Goal: Information Seeking & Learning: Find specific fact

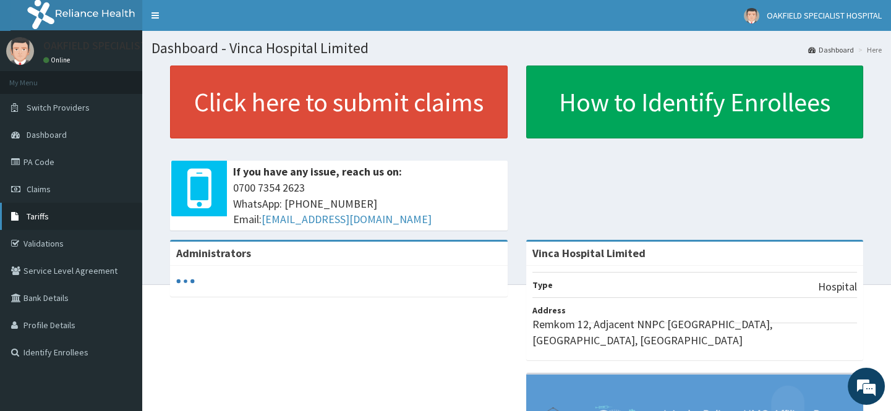
click at [36, 218] on span "Tariffs" at bounding box center [38, 216] width 22 height 11
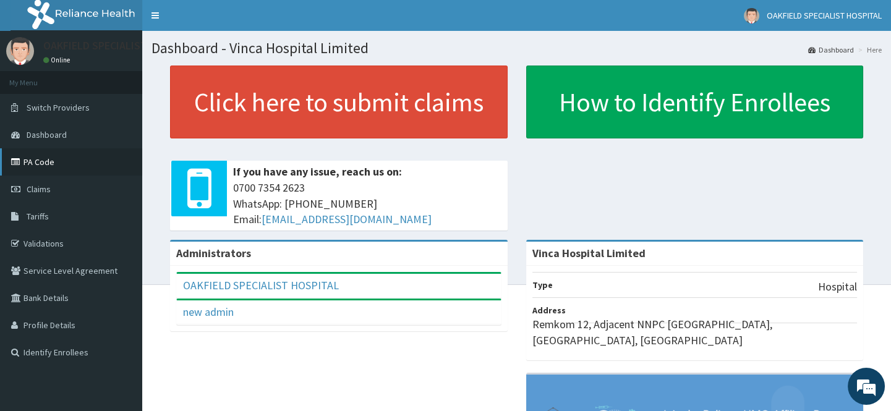
drag, startPoint x: 559, startPoint y: 104, endPoint x: 40, endPoint y: 163, distance: 522.6
click at [40, 163] on link "PA Code" at bounding box center [71, 161] width 142 height 27
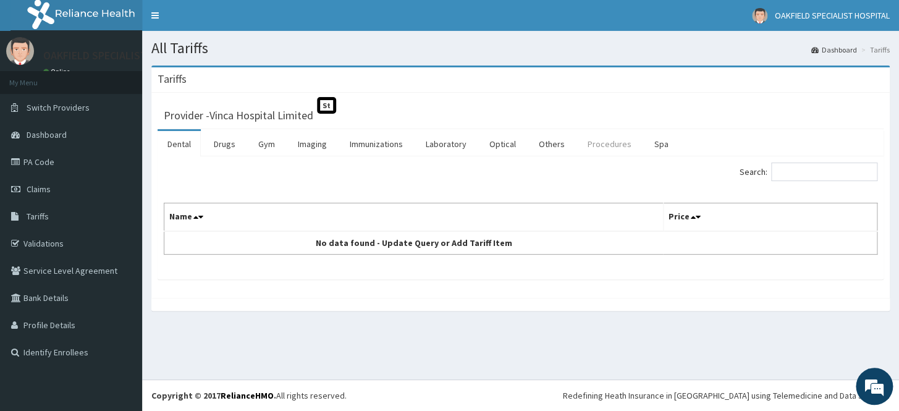
click at [621, 138] on link "Procedures" at bounding box center [610, 144] width 64 height 26
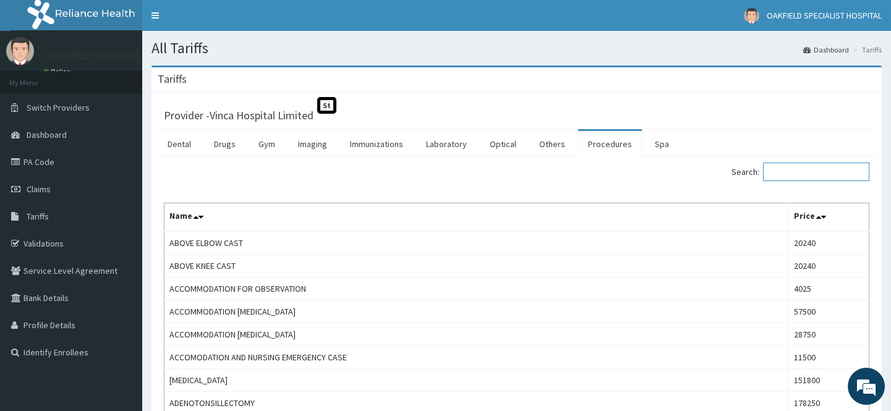
click at [788, 176] on input "Search:" at bounding box center [816, 172] width 106 height 19
paste input "excision and thermotherapy"
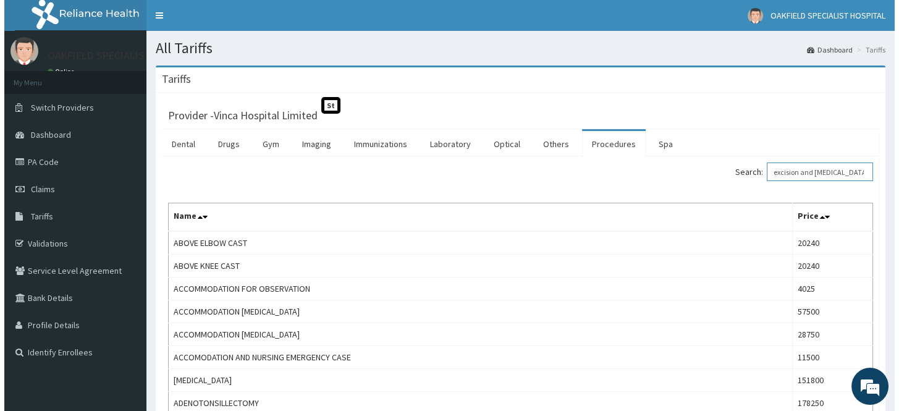
scroll to position [0, 6]
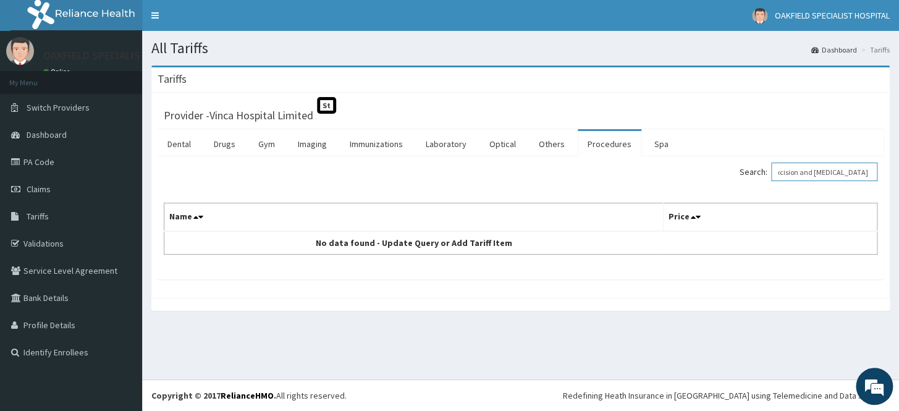
click at [785, 172] on input "excision and thermotherapy" at bounding box center [825, 172] width 106 height 19
click at [787, 174] on input "excision and thermotherapy" at bounding box center [825, 172] width 106 height 19
drag, startPoint x: 825, startPoint y: 173, endPoint x: 782, endPoint y: 175, distance: 42.7
click at [782, 175] on input "cision and thermotherapy" at bounding box center [825, 172] width 106 height 19
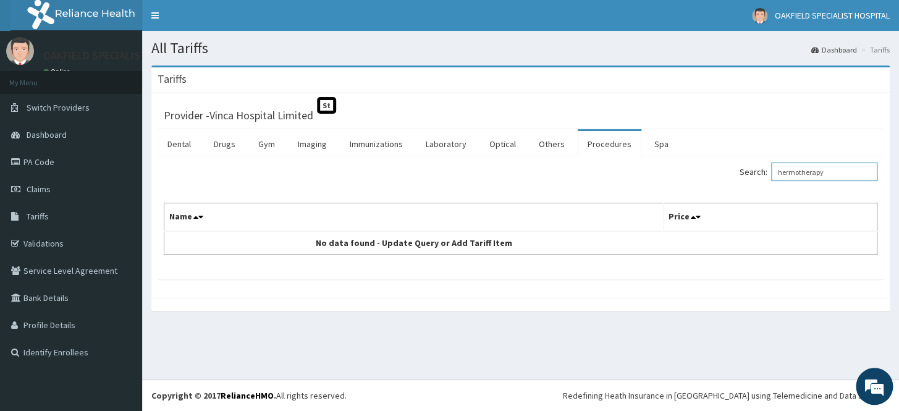
type input "hermotherapy"
drag, startPoint x: 848, startPoint y: 172, endPoint x: 757, endPoint y: 171, distance: 91.5
click at [757, 171] on label "Search: hermotherapy" at bounding box center [809, 172] width 138 height 19
paste input "excision and thermotherapy"
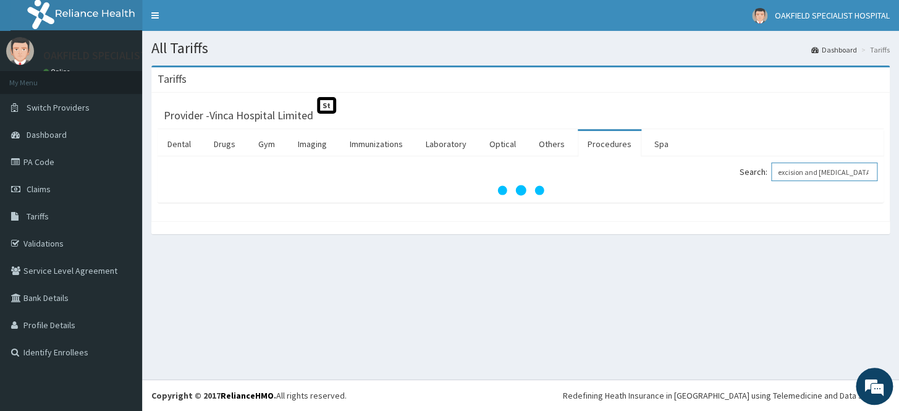
drag, startPoint x: 820, startPoint y: 172, endPoint x: 772, endPoint y: 180, distance: 48.9
click at [772, 180] on label "Search: excision and thermotherapy" at bounding box center [809, 172] width 138 height 19
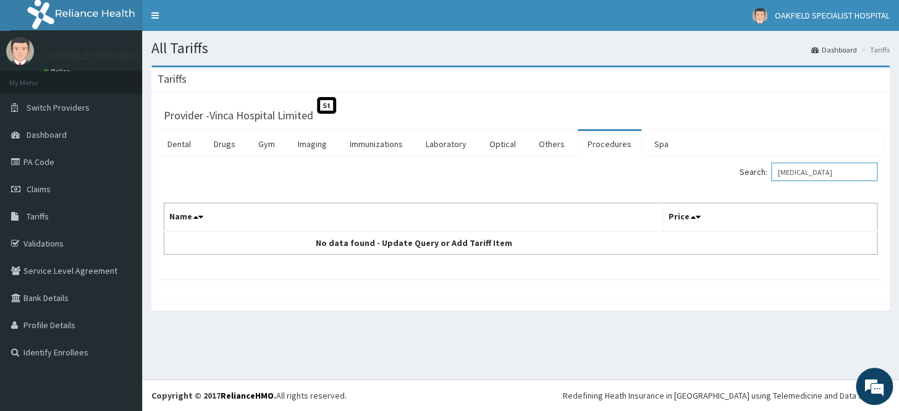
click at [791, 170] on input "thermotherapy" at bounding box center [825, 172] width 106 height 19
click at [791, 169] on input "Thermotherapy" at bounding box center [825, 172] width 106 height 19
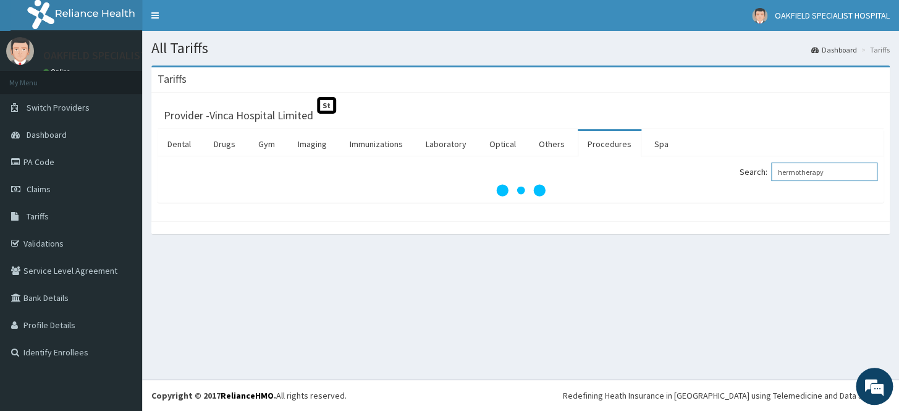
type input "Thermotherapy"
click at [789, 171] on input "Thermotherapy" at bounding box center [825, 172] width 106 height 19
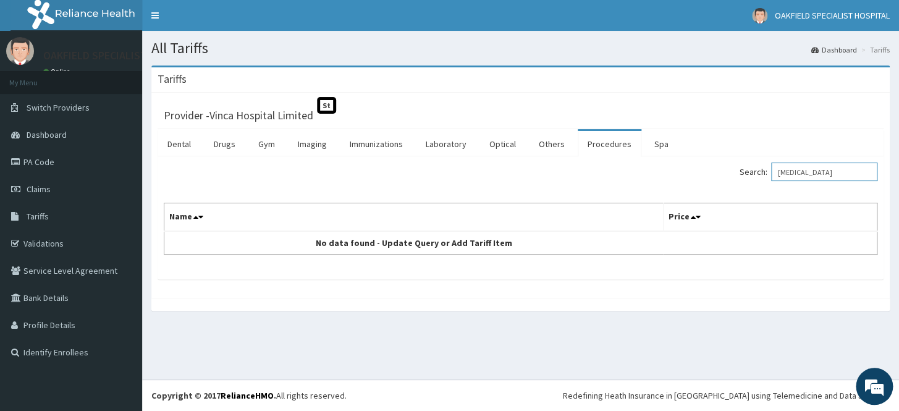
drag, startPoint x: 860, startPoint y: 176, endPoint x: 748, endPoint y: 174, distance: 111.9
click at [748, 178] on div "Search: Thermotherapy" at bounding box center [704, 174] width 348 height 22
paste input "excision and thermotherapy"
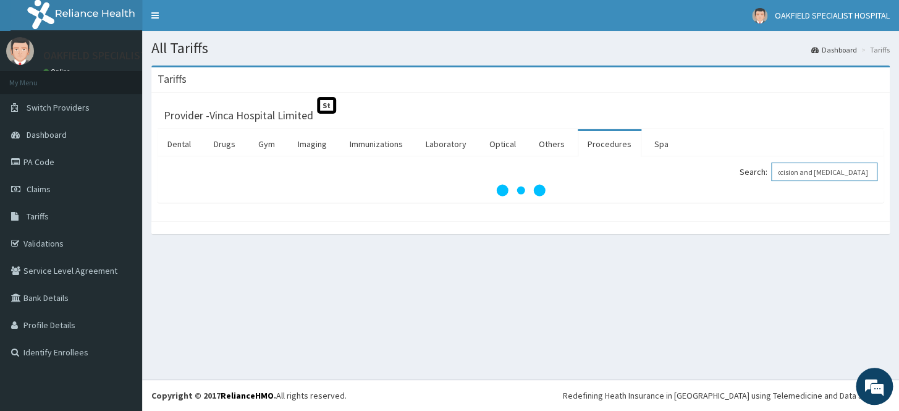
drag, startPoint x: 873, startPoint y: 170, endPoint x: 807, endPoint y: 177, distance: 65.9
click at [807, 177] on input "excision and thermotherapy" at bounding box center [825, 172] width 106 height 19
type input "excision"
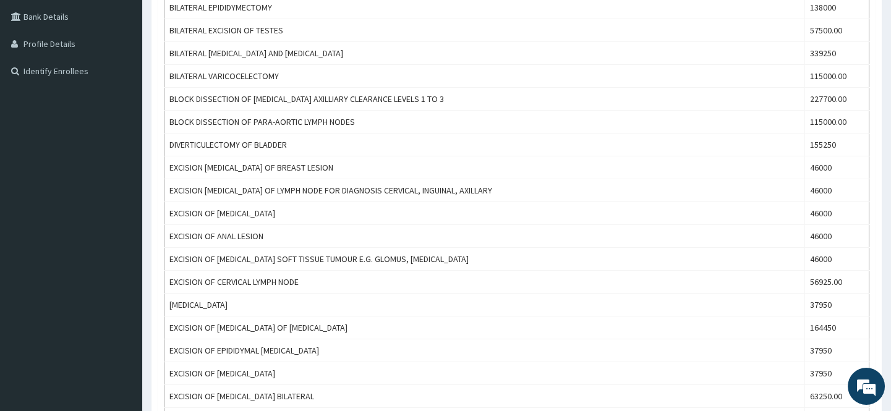
scroll to position [0, 0]
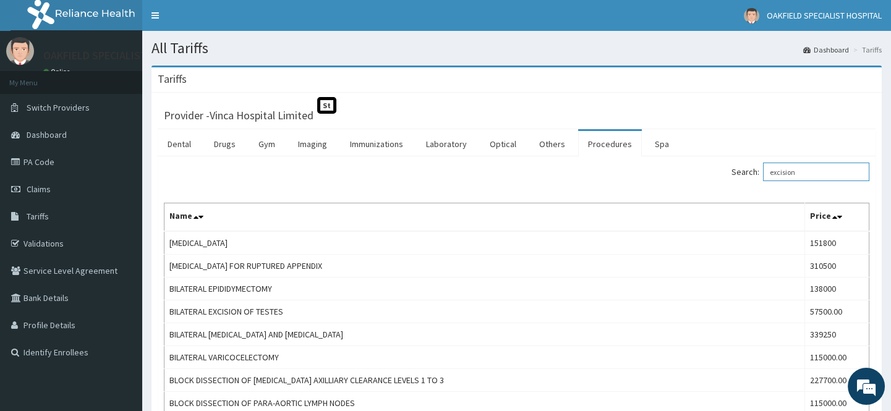
drag, startPoint x: 815, startPoint y: 175, endPoint x: 742, endPoint y: 173, distance: 73.0
click at [742, 173] on label "Search: excision" at bounding box center [800, 172] width 138 height 19
paste input "excision and thermotherapy"
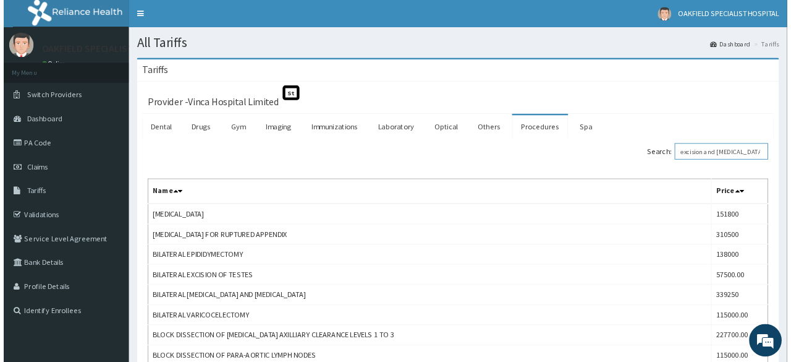
scroll to position [0, 4]
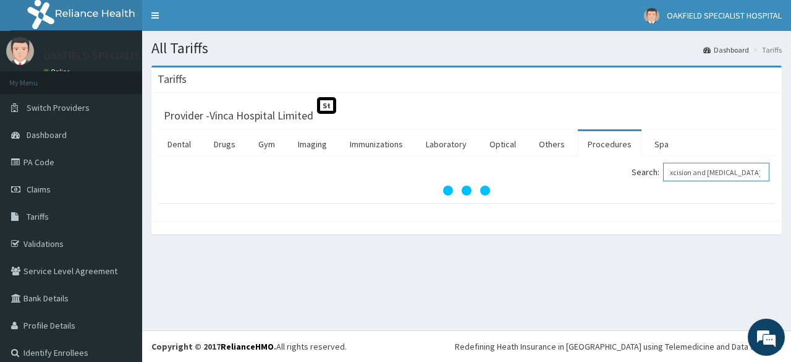
click at [706, 171] on input "excision and thermotherapy" at bounding box center [716, 172] width 106 height 19
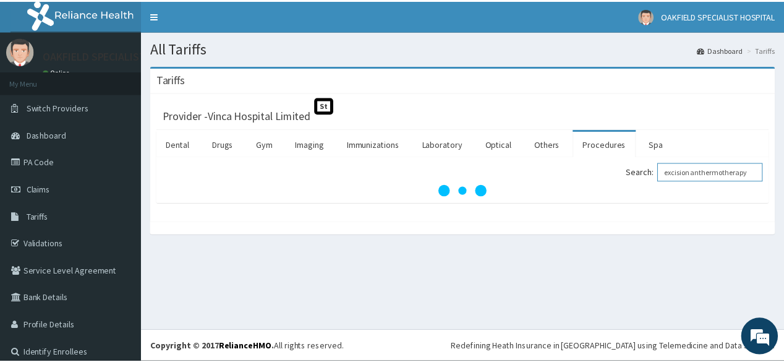
scroll to position [0, 0]
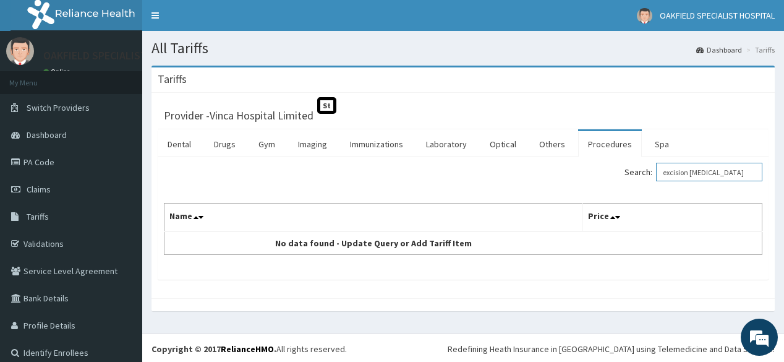
click at [665, 169] on input "excision thermotherapy" at bounding box center [709, 172] width 106 height 19
click at [665, 171] on input "excision thermotherapy" at bounding box center [709, 172] width 106 height 19
click at [661, 171] on input "excision thermotherapy" at bounding box center [709, 172] width 106 height 19
type input "excision thermotherapy"
